Goal: Task Accomplishment & Management: Complete application form

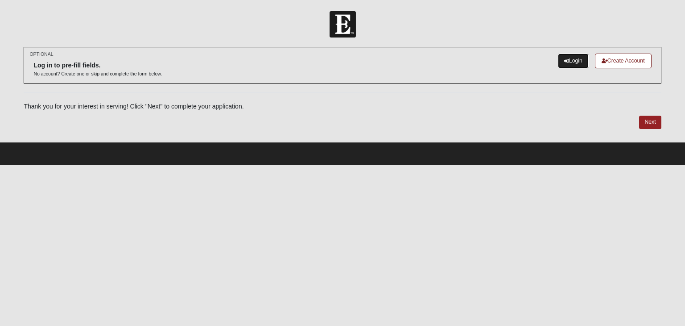
click at [565, 60] on icon at bounding box center [567, 60] width 5 height 5
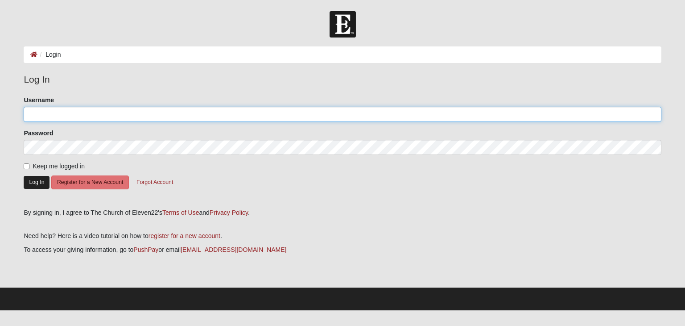
type input "[EMAIL_ADDRESS][PERSON_NAME][DOMAIN_NAME]"
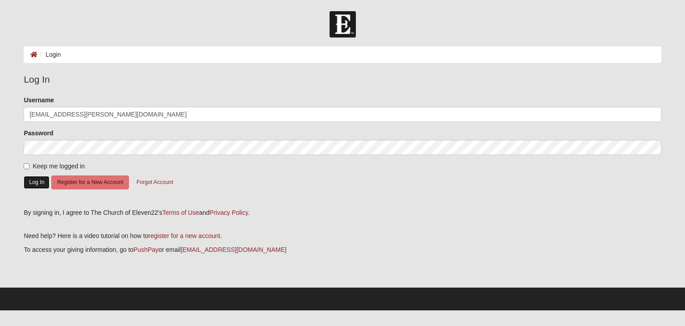
click at [40, 182] on button "Log In" at bounding box center [37, 182] width 26 height 13
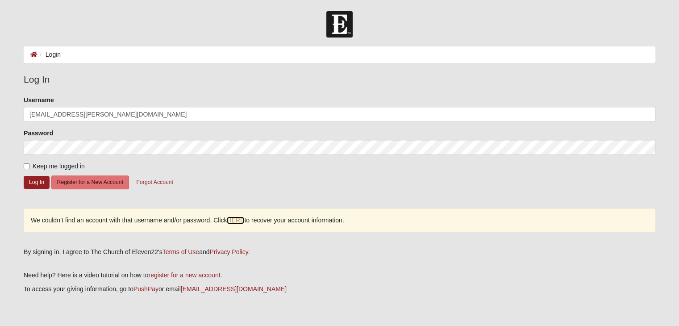
click at [237, 217] on link "HERE" at bounding box center [235, 220] width 17 height 8
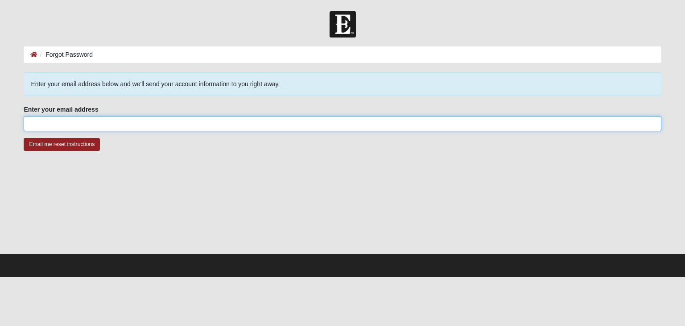
click at [126, 124] on input "Enter your email address" at bounding box center [343, 123] width 638 height 15
type input "karissa.calvo@gmail.com"
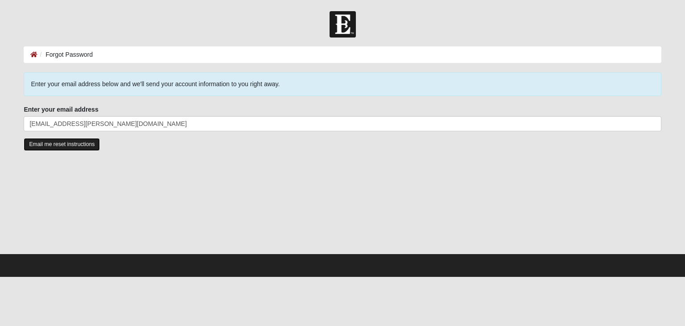
click at [46, 144] on input "Email me reset instructions" at bounding box center [62, 144] width 76 height 13
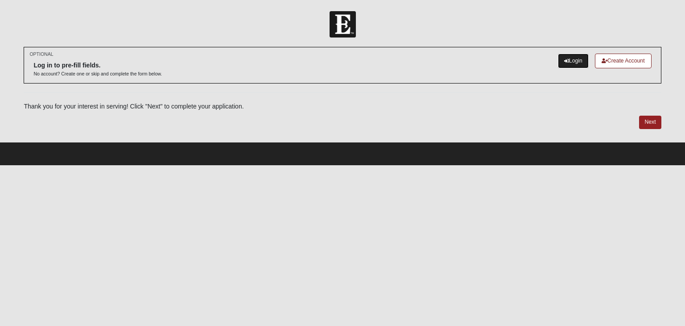
click at [578, 61] on link "Login" at bounding box center [573, 61] width 31 height 15
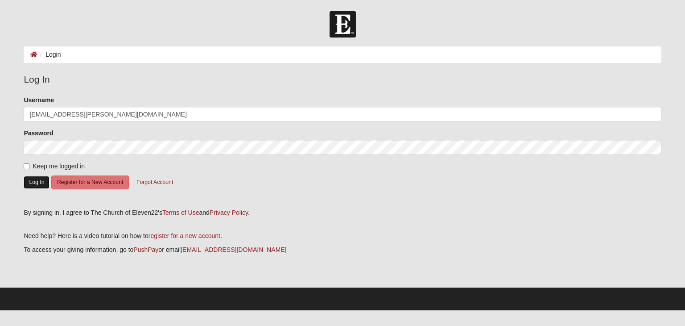
click at [39, 181] on button "Log In" at bounding box center [37, 182] width 26 height 13
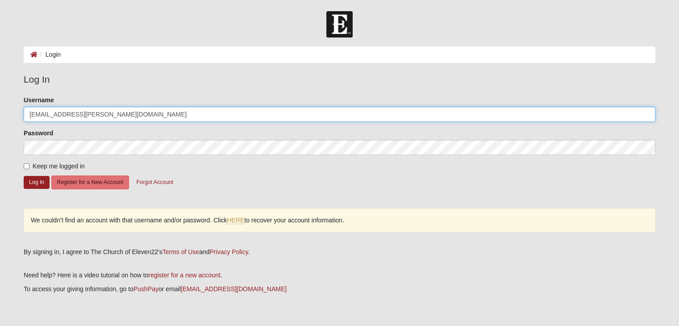
click at [137, 109] on input "[EMAIL_ADDRESS][PERSON_NAME][DOMAIN_NAME]" at bounding box center [339, 114] width 631 height 15
type input "k"
type input "karical2011"
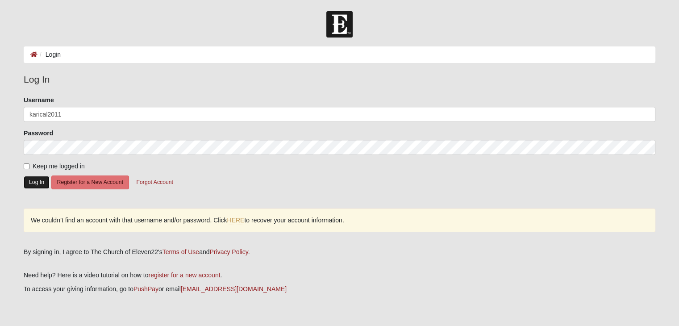
click at [34, 179] on button "Log In" at bounding box center [37, 182] width 26 height 13
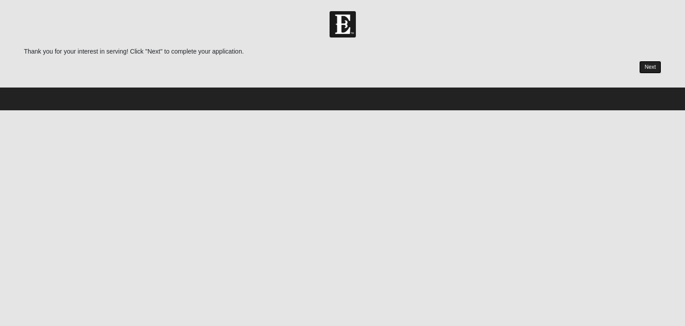
click at [654, 68] on link "Next" at bounding box center [650, 67] width 22 height 13
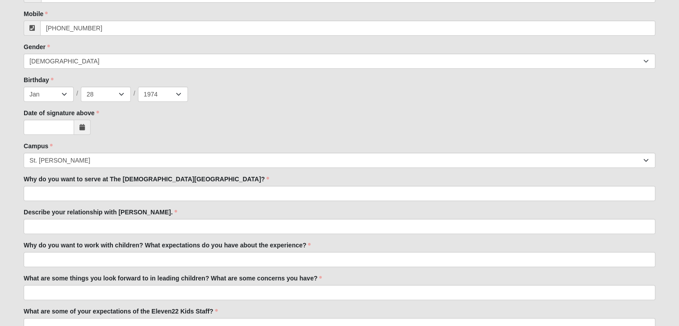
scroll to position [262, 0]
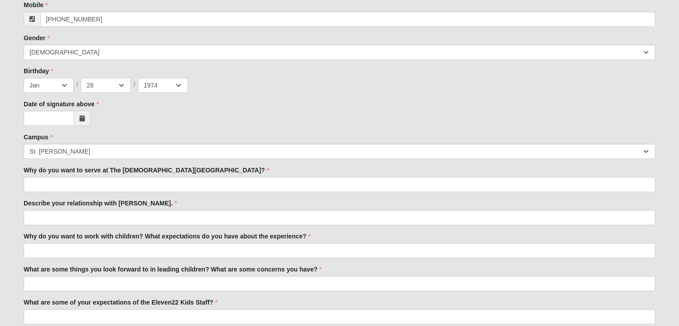
click at [83, 120] on icon at bounding box center [81, 118] width 5 height 6
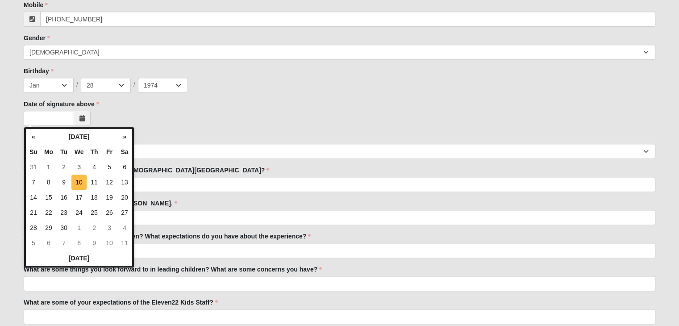
click at [79, 183] on td "10" at bounding box center [78, 181] width 15 height 15
type input "09/10/2025"
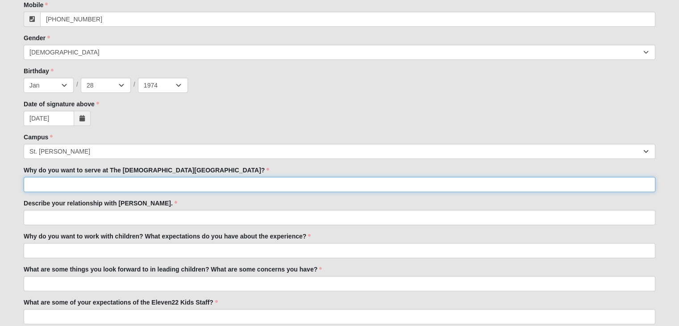
click at [177, 187] on input "Why do you want to serve at The Church of Eleven22?" at bounding box center [339, 184] width 631 height 15
type input "It's my turn and I am compelled to do more than just attend services."
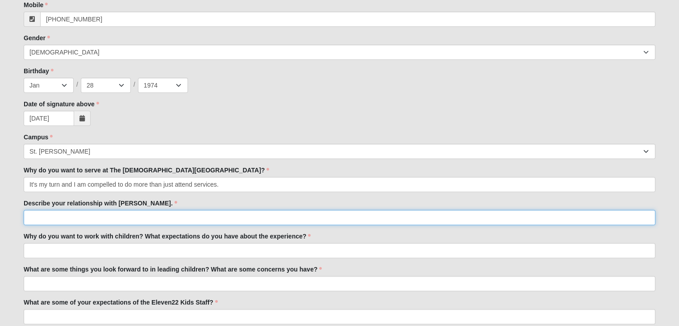
click at [125, 216] on input "Describe your relationship with Jesus." at bounding box center [339, 217] width 631 height 15
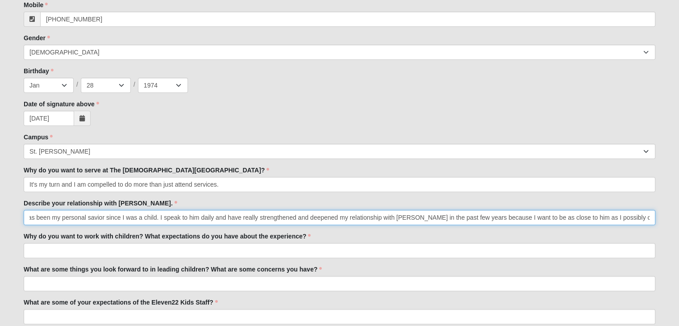
scroll to position [0, 60]
type input "Jesus has been my personal savior since I was a child. I speak to him daily and…"
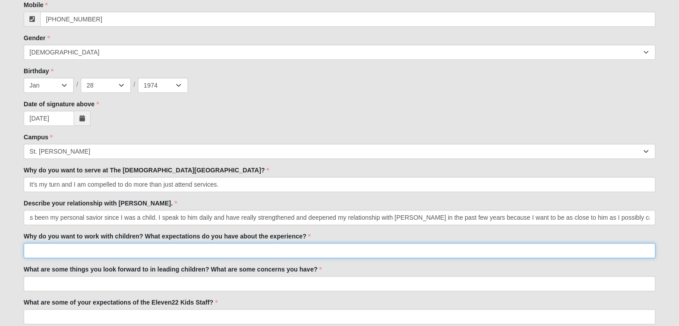
scroll to position [0, 0]
click at [132, 249] on input "Why do you want to work with children? What expectations do you have about the …" at bounding box center [339, 250] width 631 height 15
type input "M"
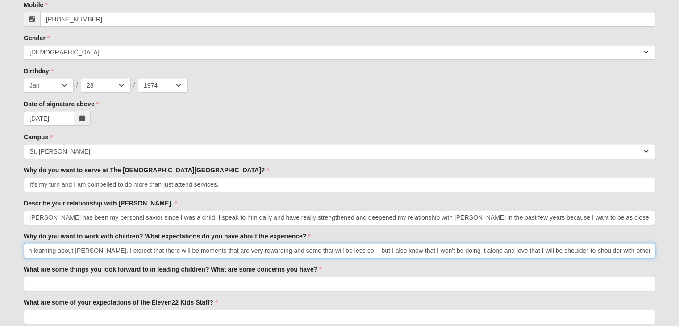
scroll to position [0, 614]
click at [557, 250] on input "I was brought to Christ as a child and I know how much of a difference it has m…" at bounding box center [339, 250] width 631 height 15
type input "I was brought to Christ as a child and I know how much of a difference it has m…"
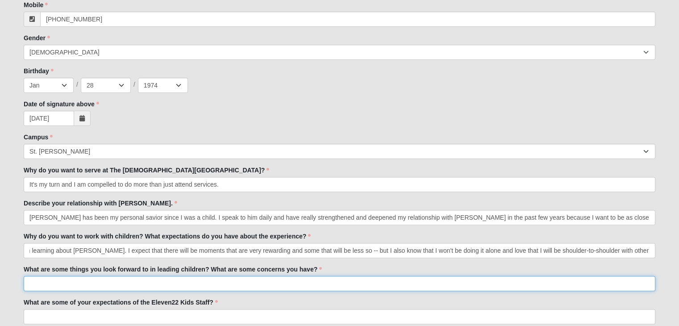
scroll to position [0, 0]
click at [294, 287] on input "What are some things you look forward to in leading children? What are some con…" at bounding box center [339, 283] width 631 height 15
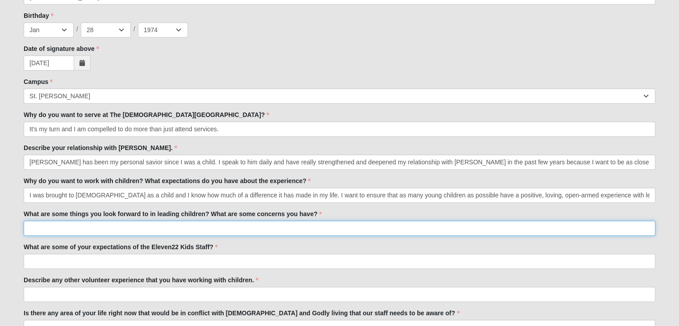
scroll to position [331, 0]
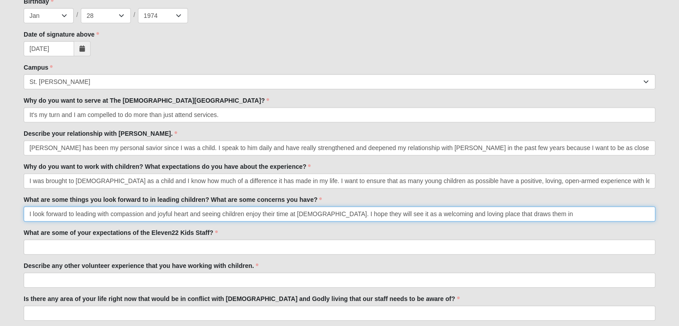
click at [469, 213] on input "I look forward to leading with compassion and joyful heart and seeing children …" at bounding box center [339, 213] width 631 height 15
click at [582, 216] on input "I look forward to leading with compassion and joyful heart and seeing children …" at bounding box center [339, 213] width 631 height 15
type input "I look forward to leading with compassion and joyful heart and seeing children …"
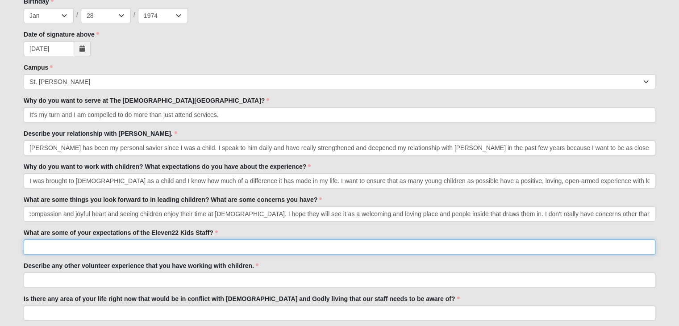
scroll to position [0, 0]
click at [226, 242] on input "What are some of your expectations of the Eleven22 Kids Staff?" at bounding box center [339, 246] width 631 height 15
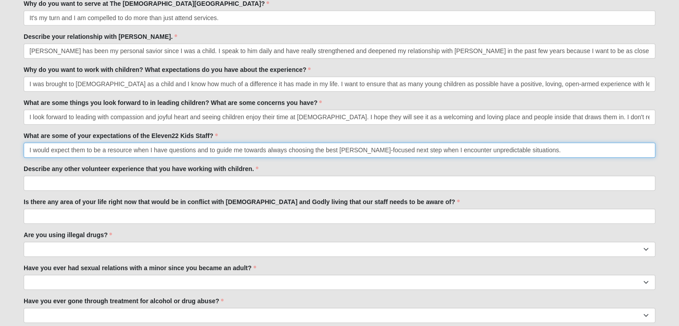
scroll to position [453, 0]
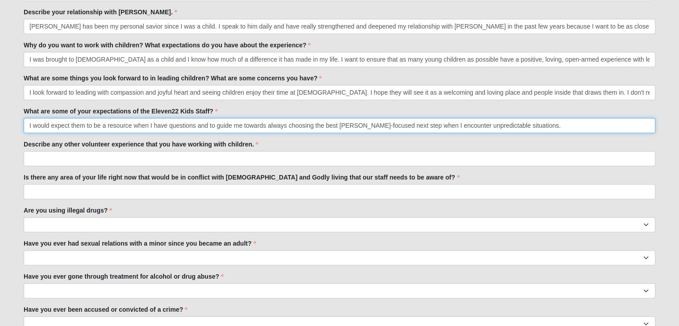
type input "I would expect them to be a resource when I have questions and to guide me towa…"
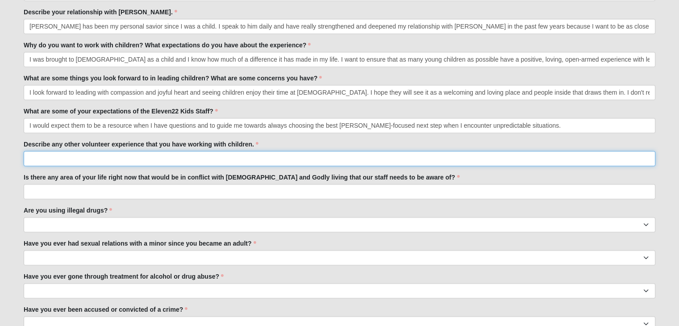
click at [220, 159] on input "Describe any other volunteer experience that you have working with children." at bounding box center [339, 158] width 631 height 15
type input "I haven't volunteered with children before although raising two young daughters…"
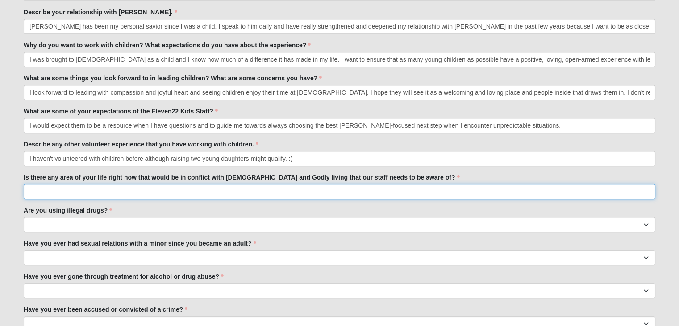
click at [117, 193] on input "Is there any area of your life right now that would be in conflict with biblica…" at bounding box center [339, 191] width 631 height 15
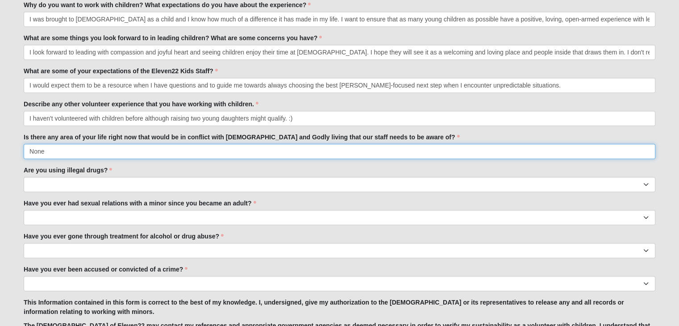
scroll to position [501, 0]
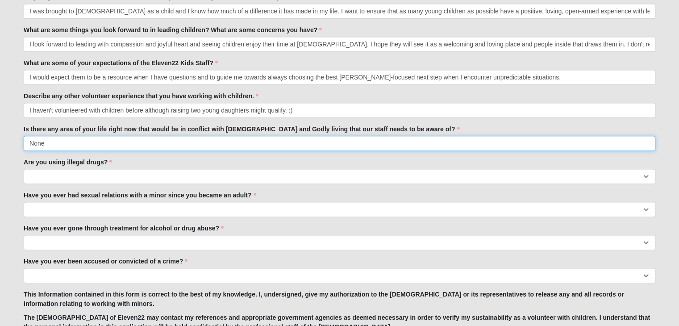
type input "None"
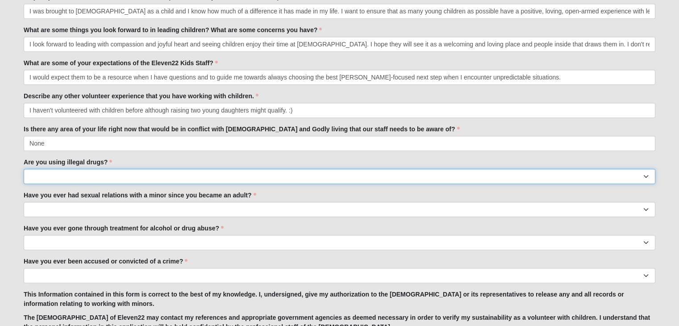
click at [118, 179] on select "Yes No" at bounding box center [339, 176] width 631 height 15
select select "No"
click at [24, 169] on select "Yes No" at bounding box center [339, 176] width 631 height 15
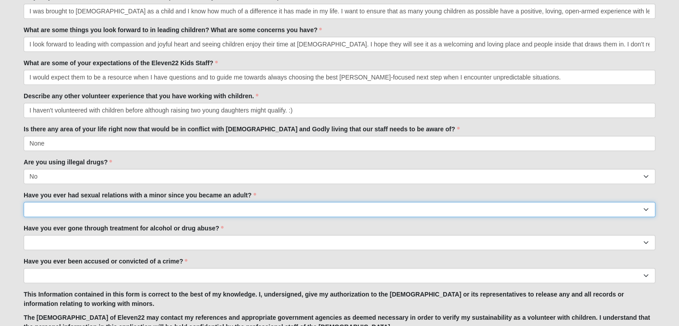
click at [114, 211] on select "Yes No" at bounding box center [339, 209] width 631 height 15
select select "No"
click at [24, 202] on select "Yes No" at bounding box center [339, 209] width 631 height 15
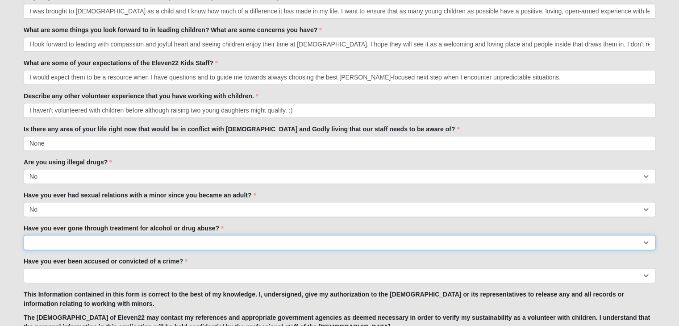
click at [95, 242] on select "Yes No" at bounding box center [339, 242] width 631 height 15
select select "No"
click at [24, 235] on select "Yes No" at bounding box center [339, 242] width 631 height 15
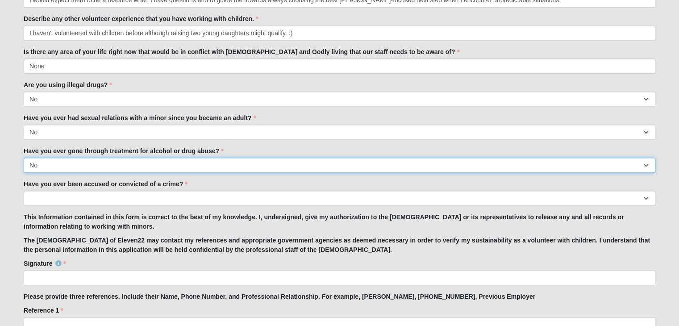
scroll to position [589, 0]
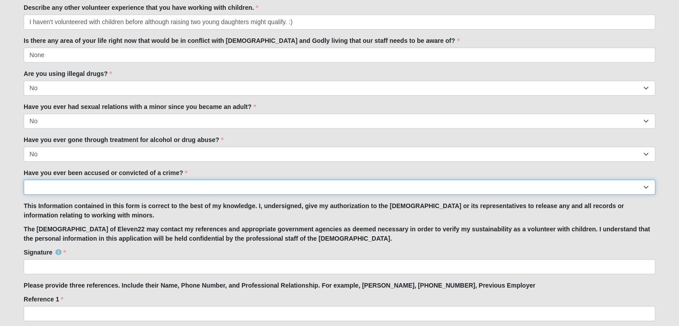
click at [127, 188] on select "Yes No" at bounding box center [339, 186] width 631 height 15
select select "No"
click at [24, 179] on select "Yes No" at bounding box center [339, 186] width 631 height 15
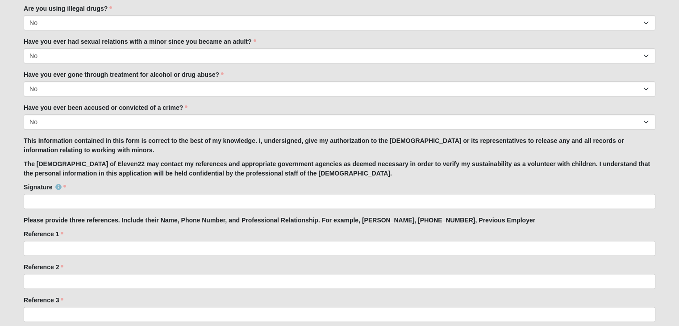
scroll to position [655, 0]
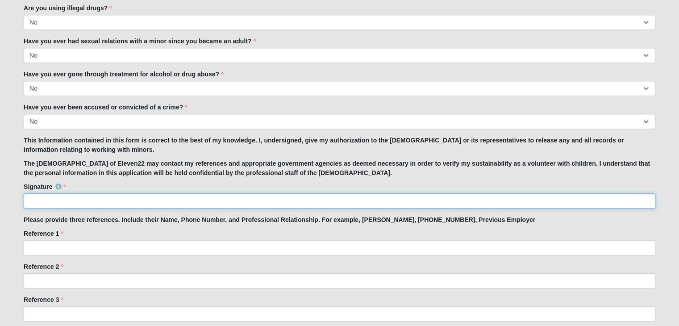
click at [131, 198] on input "Signature" at bounding box center [339, 200] width 631 height 15
type input "Karissa Calvo"
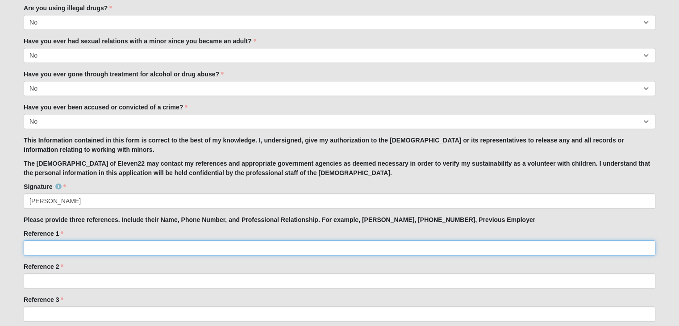
click at [108, 247] on input "Reference 1" at bounding box center [339, 247] width 631 height 15
type input "Gwyn Seltzer, 904-537-1039"
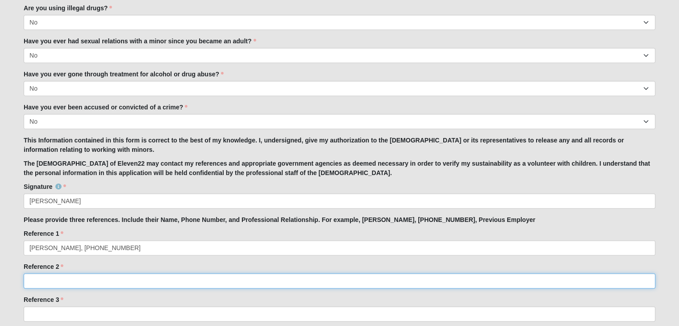
click at [104, 282] on input "Reference 2" at bounding box center [339, 280] width 631 height 15
click at [138, 283] on input "Lisa Arnold, 904-627-5357" at bounding box center [339, 280] width 631 height 15
type input "Lisa Arnold, 904-627-5357, neighbor and friend"
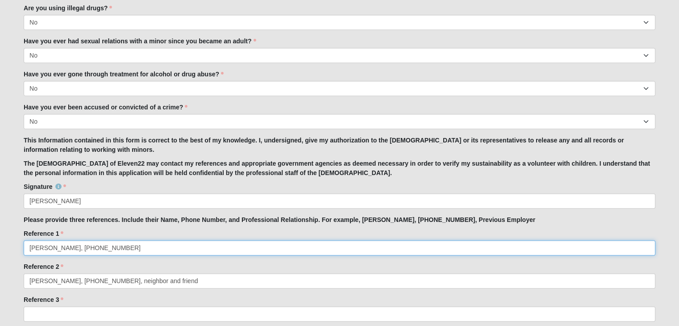
click at [137, 249] on input "Gwyn Seltzer, 904-537-1039" at bounding box center [339, 247] width 631 height 15
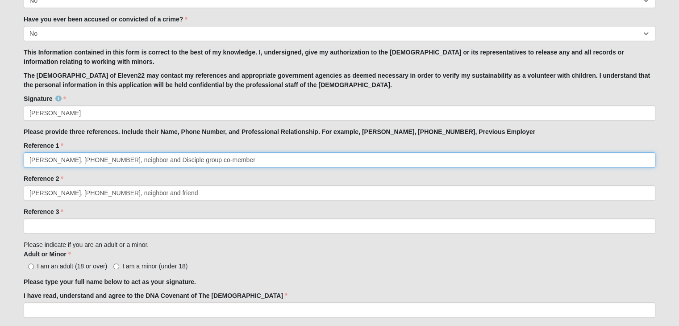
scroll to position [764, 0]
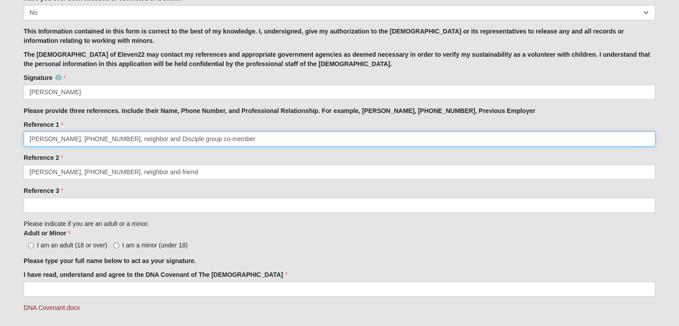
type input "Gwyn Seltzer, 904-537-1039, neighbor and Disciple group co-member"
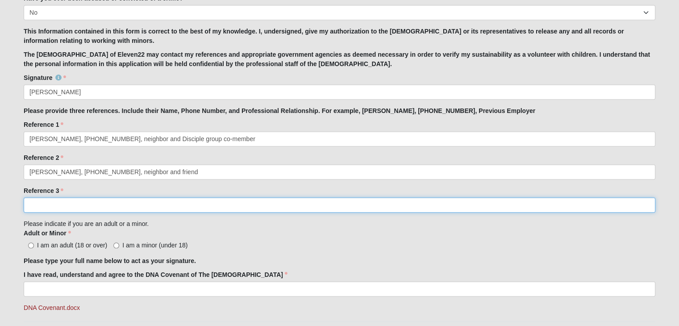
click at [126, 209] on input "Reference 3" at bounding box center [339, 204] width 631 height 15
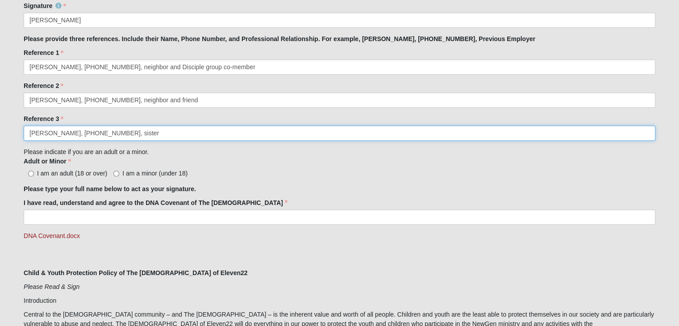
scroll to position [839, 0]
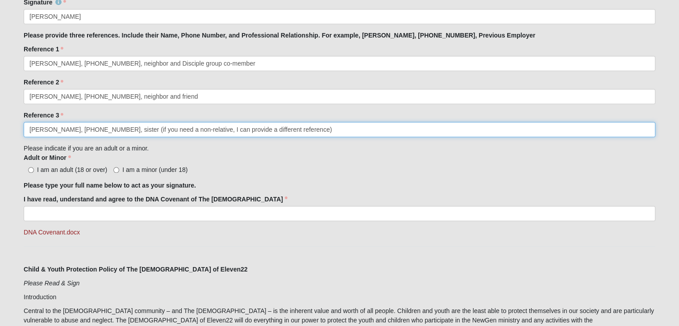
type input "Julie Chiccarella, 623-776-6533, sister (if you need a non-relative, I can prov…"
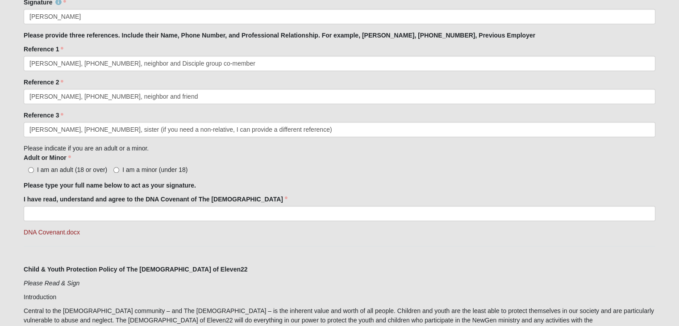
click at [75, 170] on span "I am an adult (18 or over)" at bounding box center [72, 169] width 70 height 7
click at [34, 170] on input "I am an adult (18 or over)" at bounding box center [31, 170] width 6 height 6
radio input "true"
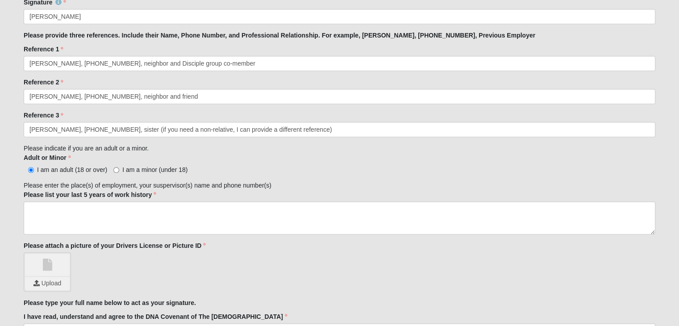
scroll to position [886, 0]
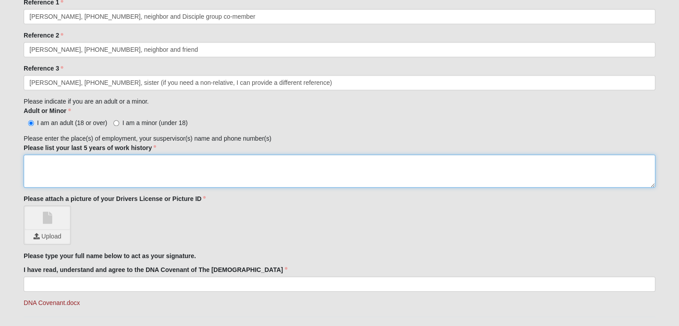
click at [75, 170] on textarea "Please list your last 5 years of work history" at bounding box center [339, 170] width 631 height 33
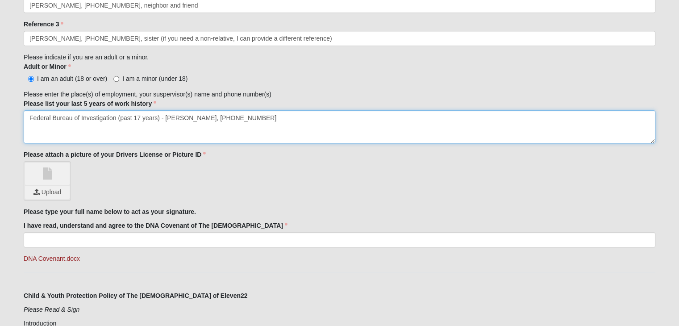
scroll to position [943, 0]
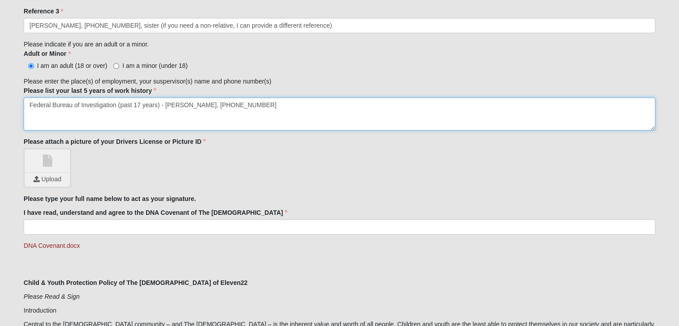
type textarea "Federal Bureau of Investigation (past 17 years) - Addie Brown, 202-684-5821"
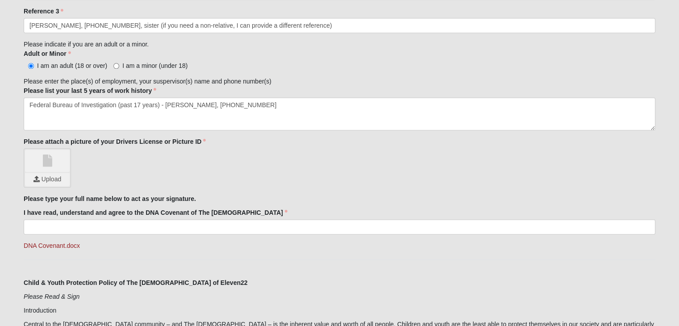
click at [51, 164] on link at bounding box center [47, 160] width 45 height 22
click at [41, 181] on input "file" at bounding box center [47, 179] width 45 height 13
click at [51, 178] on input "file" at bounding box center [47, 179] width 45 height 13
click at [57, 176] on input "file" at bounding box center [47, 179] width 45 height 13
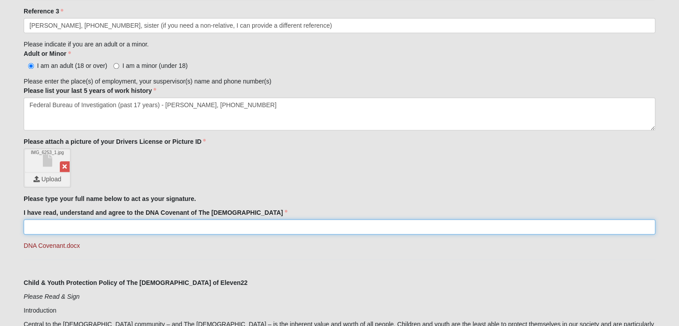
click at [108, 228] on input "I have read, understand and agree to the DNA Covenant of The Church of Eleven22" at bounding box center [339, 226] width 631 height 15
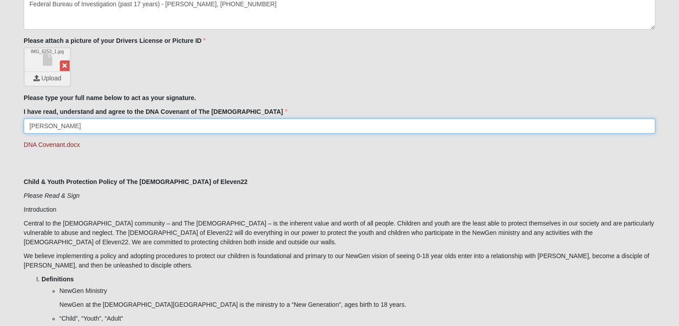
scroll to position [1059, 0]
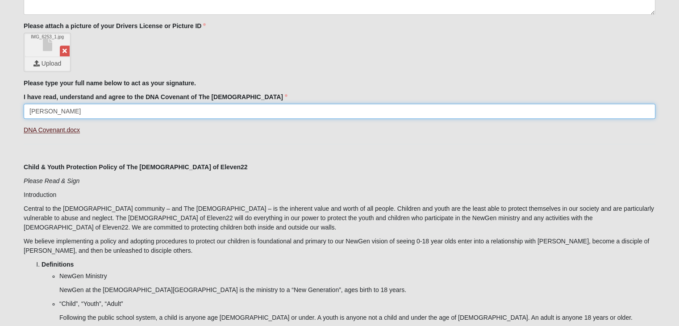
type input "Karissa L. Calvo"
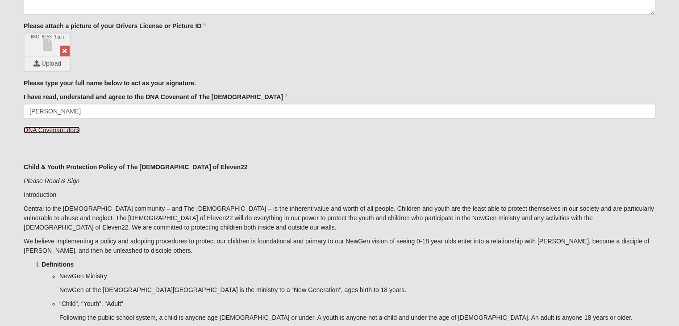
click at [50, 126] on link "DNA Covenant.docx" at bounding box center [52, 129] width 56 height 7
click at [69, 132] on link "DNA Covenant.docx" at bounding box center [52, 129] width 56 height 7
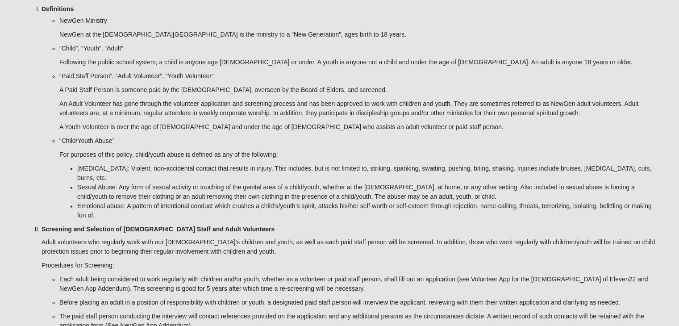
scroll to position [1314, 0]
click at [269, 137] on p "“Child/Youth Abuse”" at bounding box center [357, 140] width 596 height 9
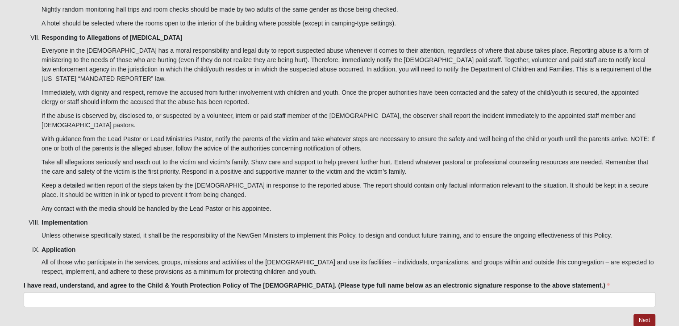
scroll to position [2723, 0]
click at [365, 95] on li "Responding to Allegations of Child Abuse Everyone in the church has a moral res…" at bounding box center [349, 122] width 614 height 180
drag, startPoint x: 155, startPoint y: 270, endPoint x: 163, endPoint y: 262, distance: 11.4
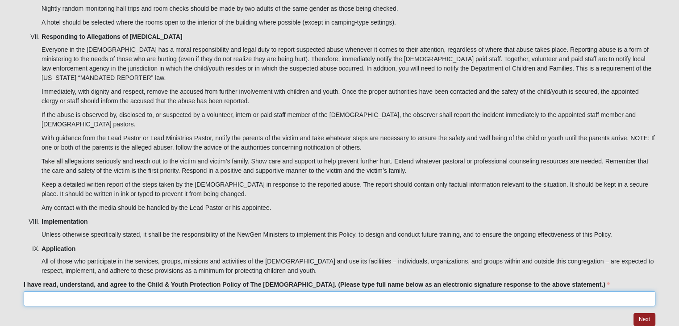
click at [163, 291] on input "I have read, understand, and agree to the Child & Youth Protection Policy of Th…" at bounding box center [339, 298] width 631 height 15
type input "Karissa L. Calvo"
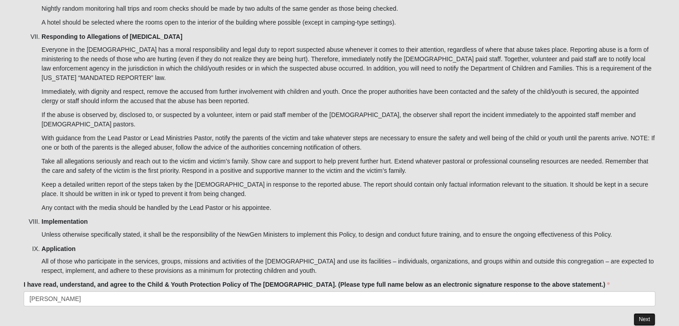
click at [641, 313] on link "Next" at bounding box center [644, 319] width 22 height 13
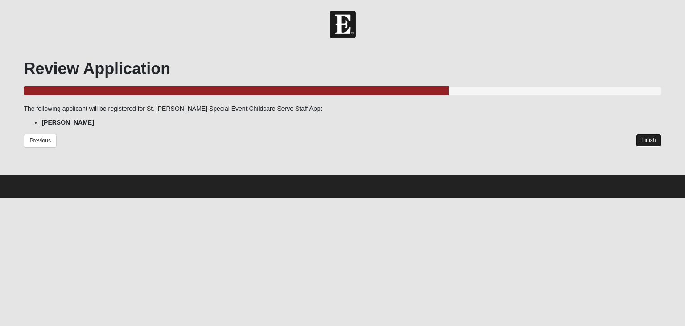
click at [648, 141] on link "Finish" at bounding box center [648, 140] width 25 height 13
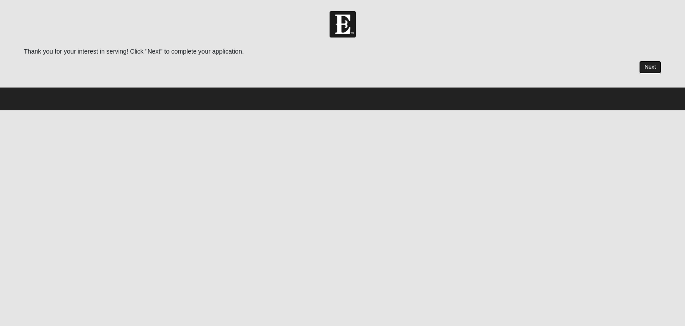
click at [650, 66] on link "Next" at bounding box center [650, 67] width 22 height 13
